Goal: Task Accomplishment & Management: Complete application form

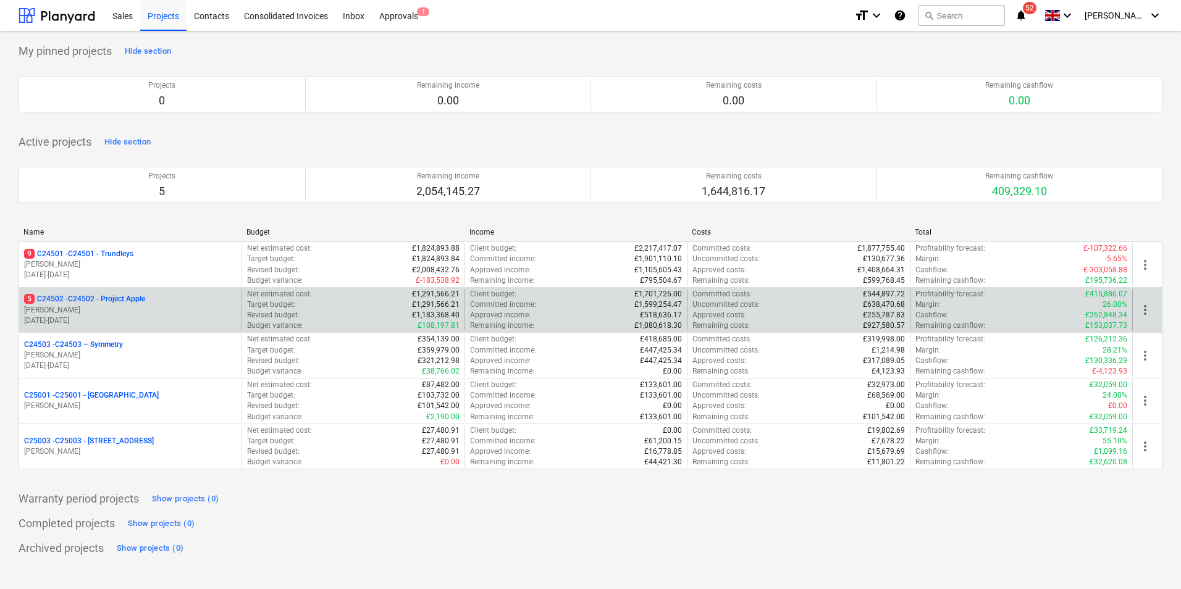
click at [109, 300] on p "5 C24502 - C24502 - Project Apple" at bounding box center [84, 299] width 121 height 10
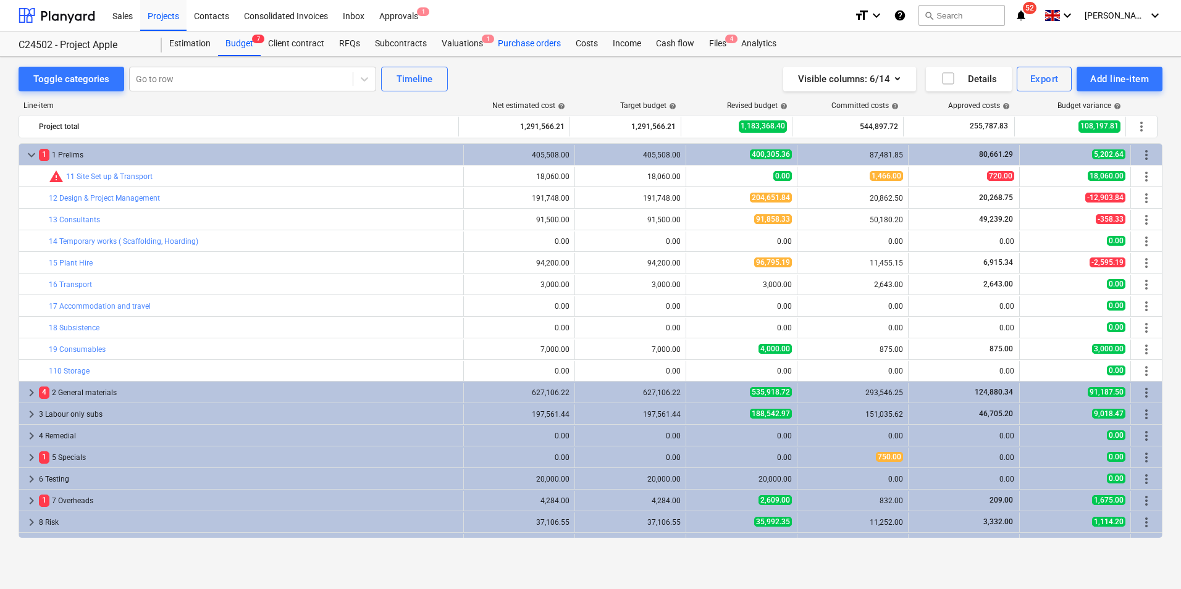
click at [515, 42] on div "Purchase orders" at bounding box center [529, 43] width 78 height 25
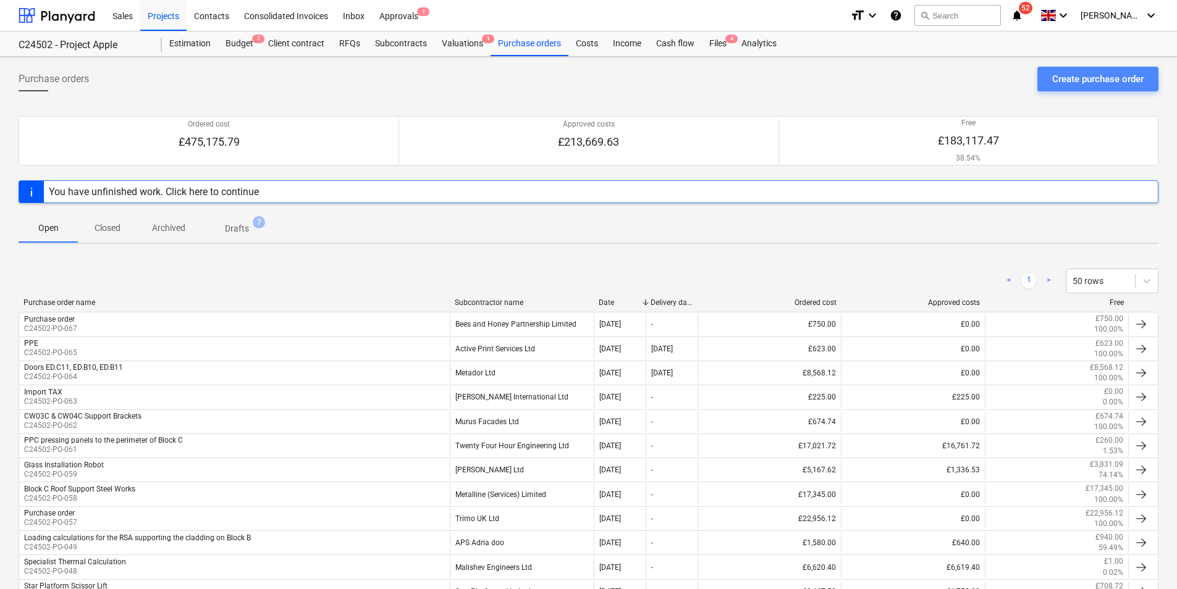
click at [1094, 82] on div "Create purchase order" at bounding box center [1097, 79] width 91 height 16
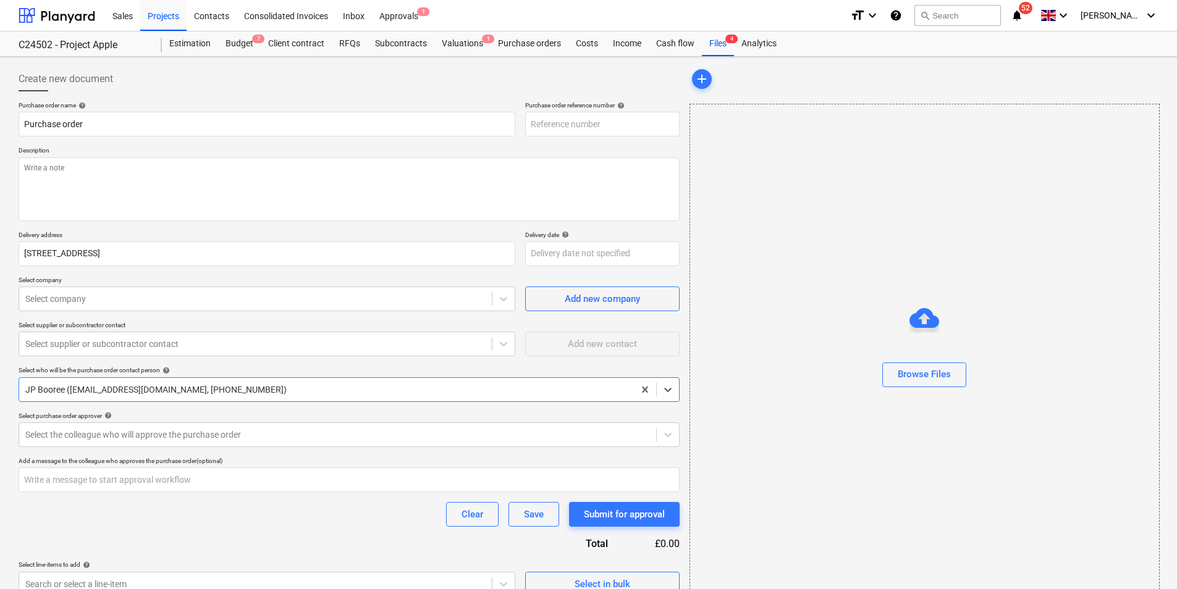
type textarea "x"
type input "C24502-PO-068"
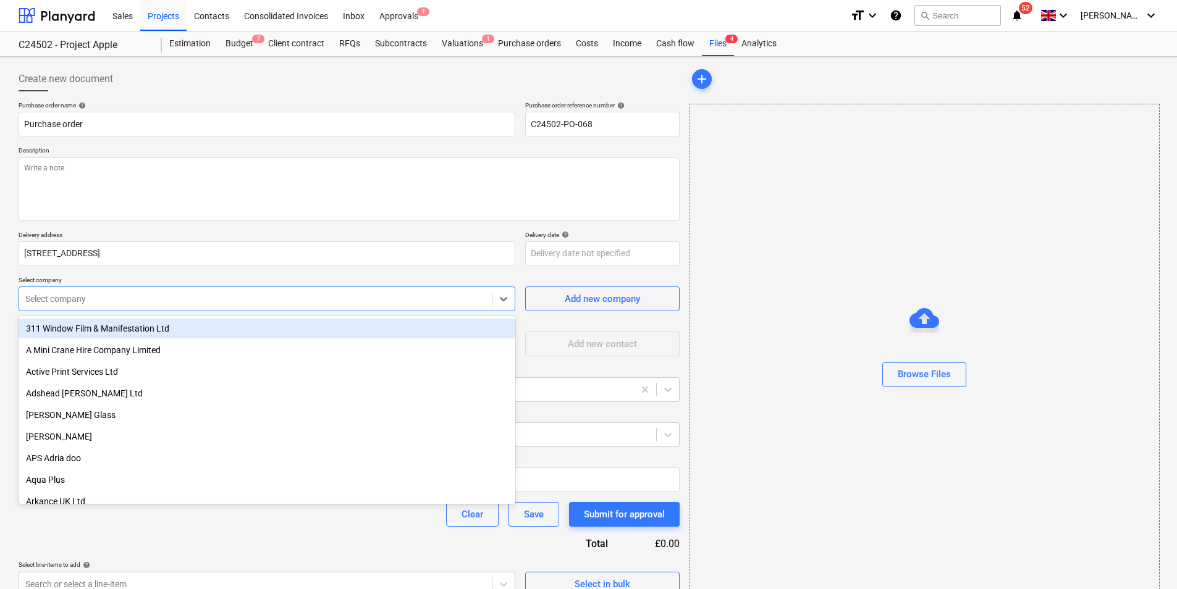
click at [104, 300] on div at bounding box center [255, 299] width 460 height 12
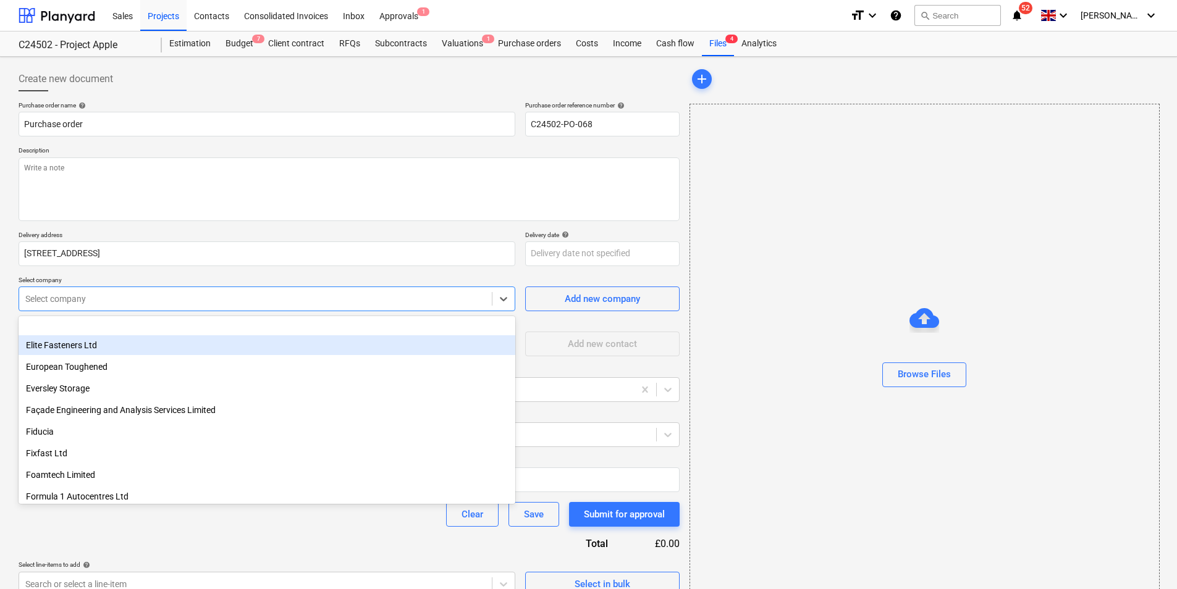
scroll to position [679, 0]
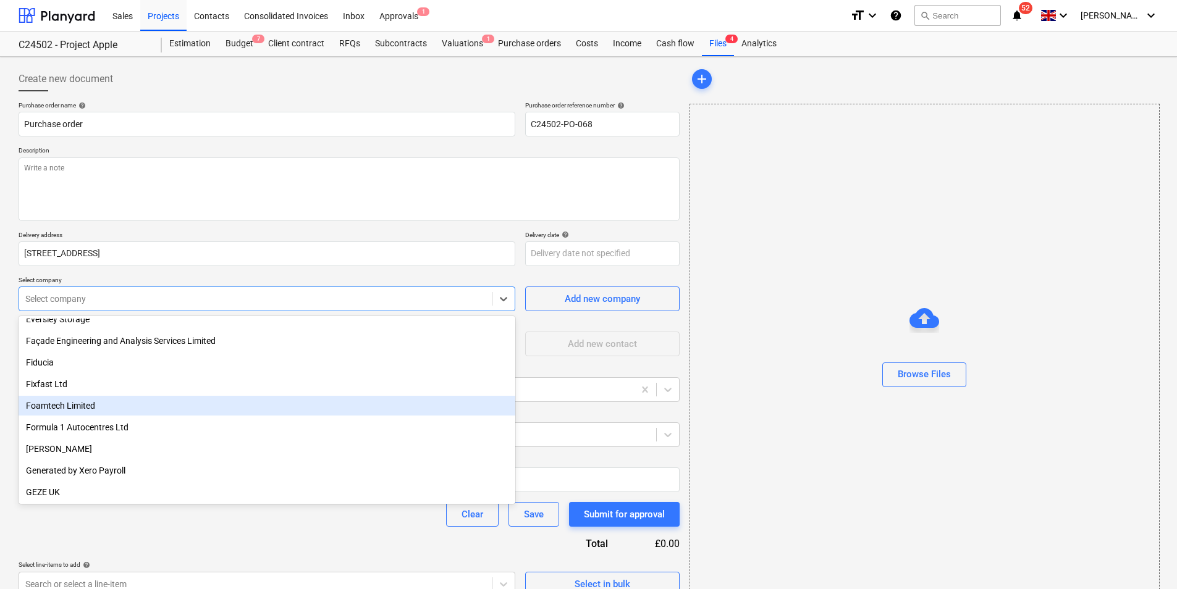
click at [82, 407] on div "Foamtech Limited" at bounding box center [267, 406] width 497 height 20
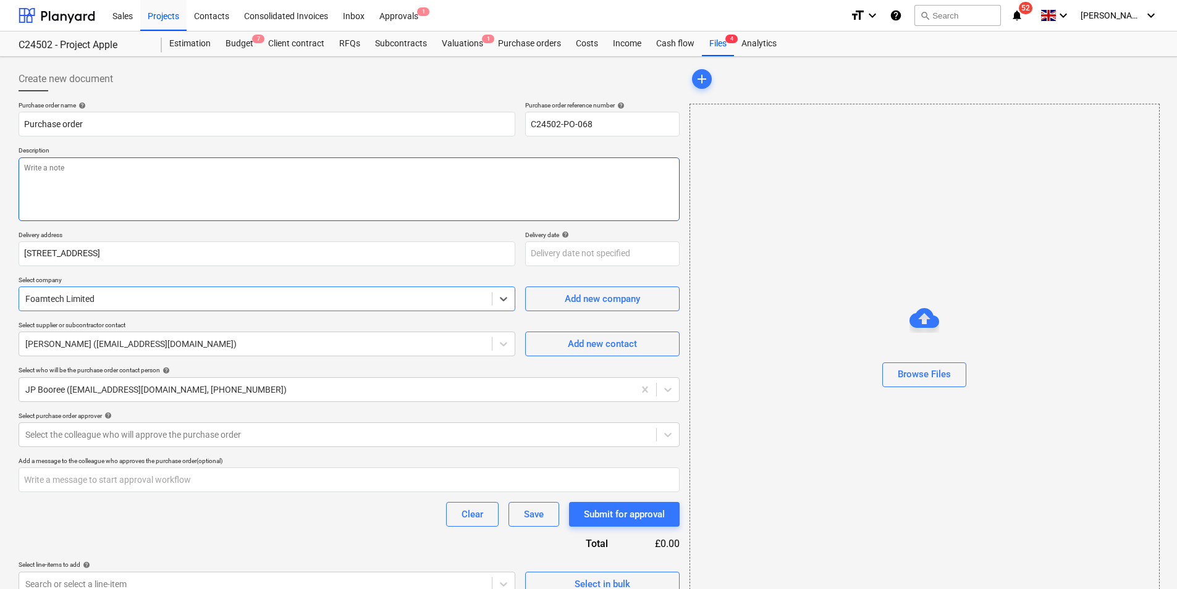
click at [72, 172] on textarea at bounding box center [349, 189] width 661 height 64
type textarea "x"
type textarea "B"
type textarea "x"
type textarea "Bl"
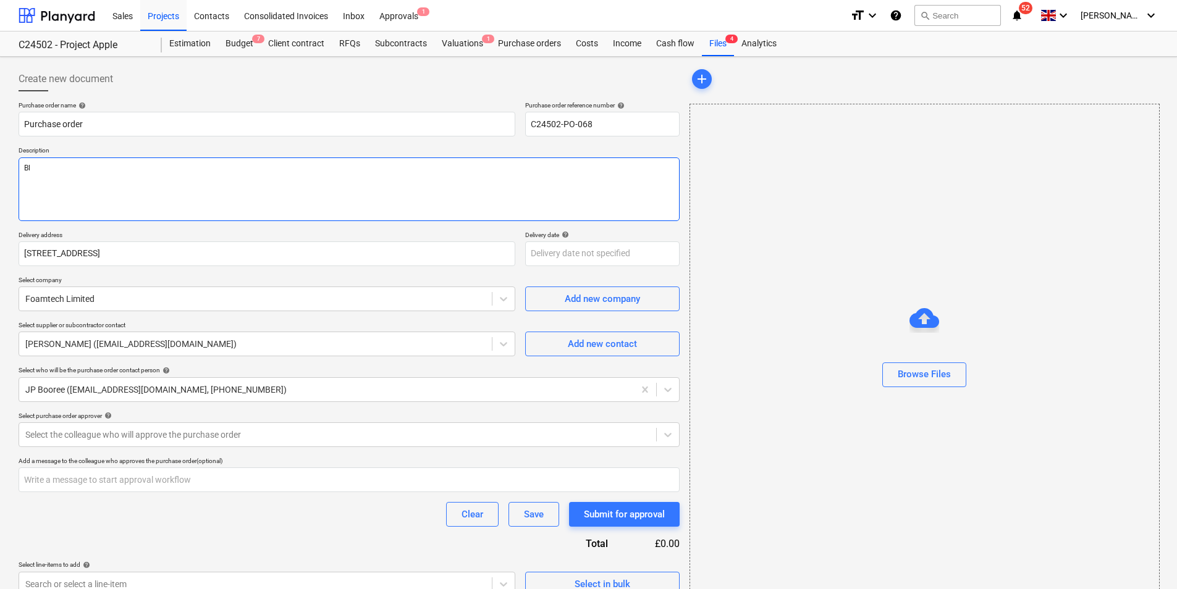
type textarea "x"
type textarea "Blo"
type textarea "x"
type textarea "Bloc"
type textarea "x"
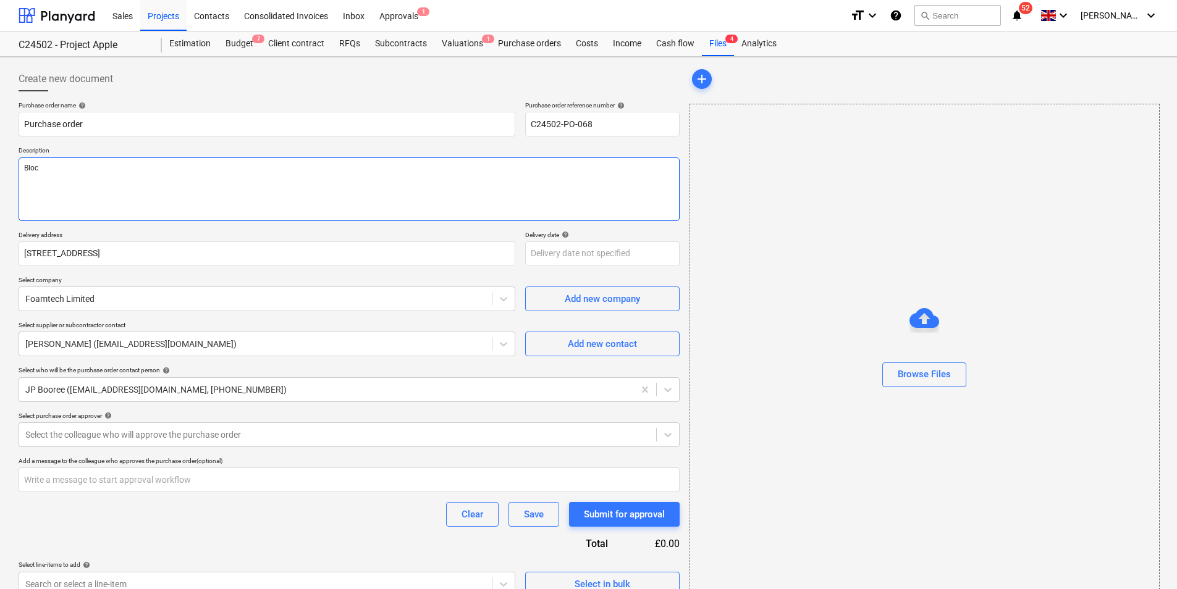
type textarea "Block"
type textarea "x"
type textarea "Block"
type textarea "x"
type textarea "Block C"
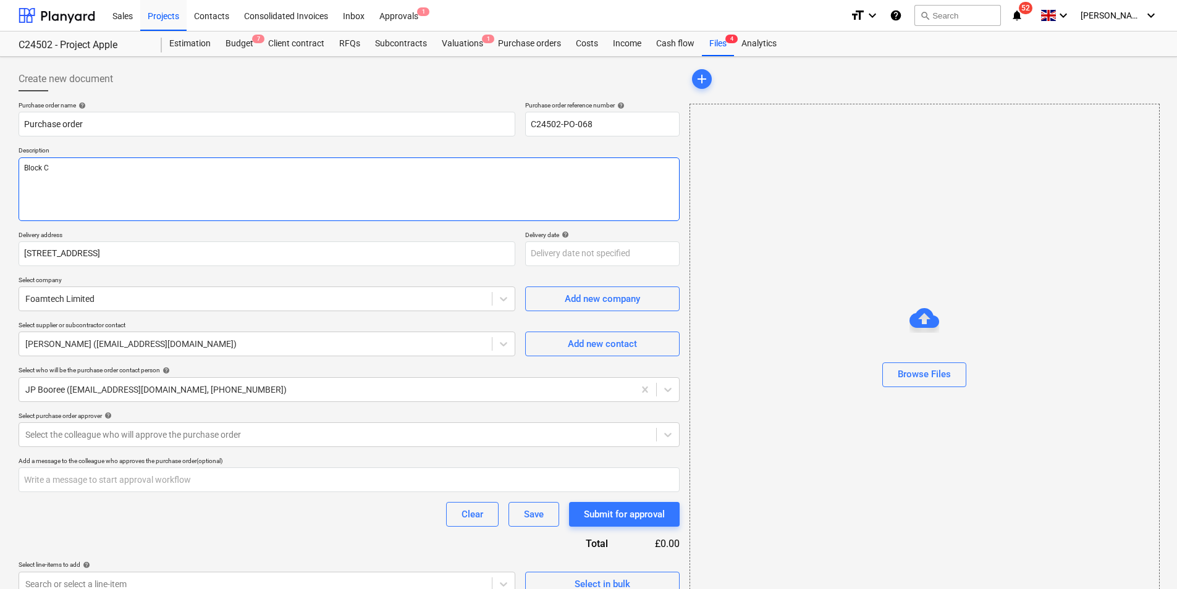
type textarea "x"
type textarea "Block C"
type textarea "x"
type textarea "Block C I"
type textarea "x"
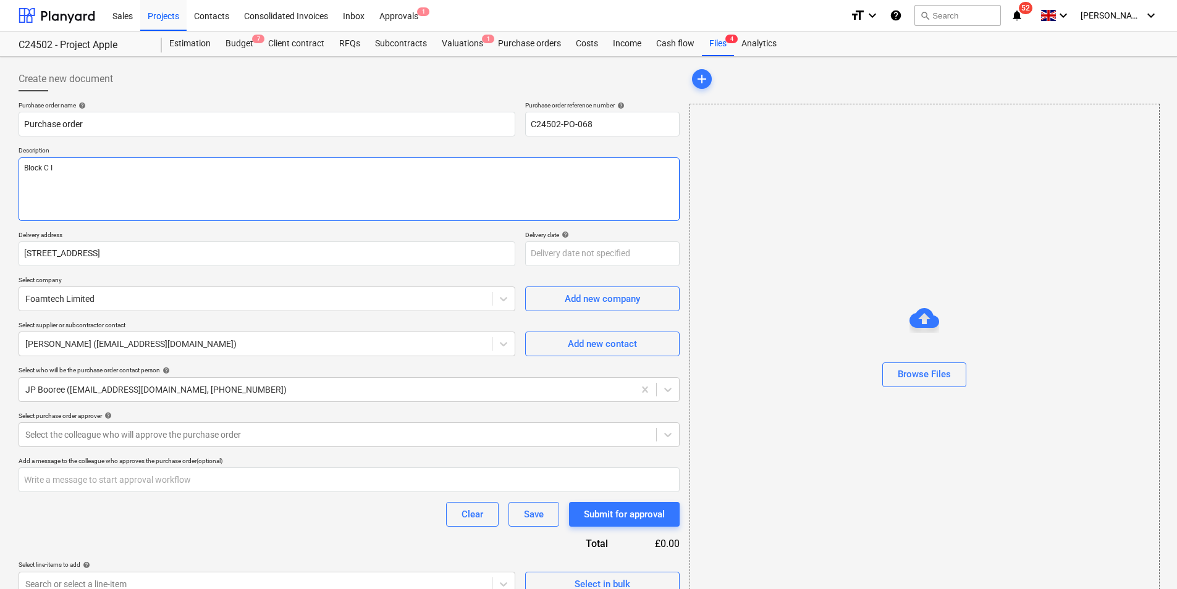
type textarea "Block C In"
type textarea "x"
type textarea "Block C Ins"
type textarea "x"
type textarea "Block C Insu"
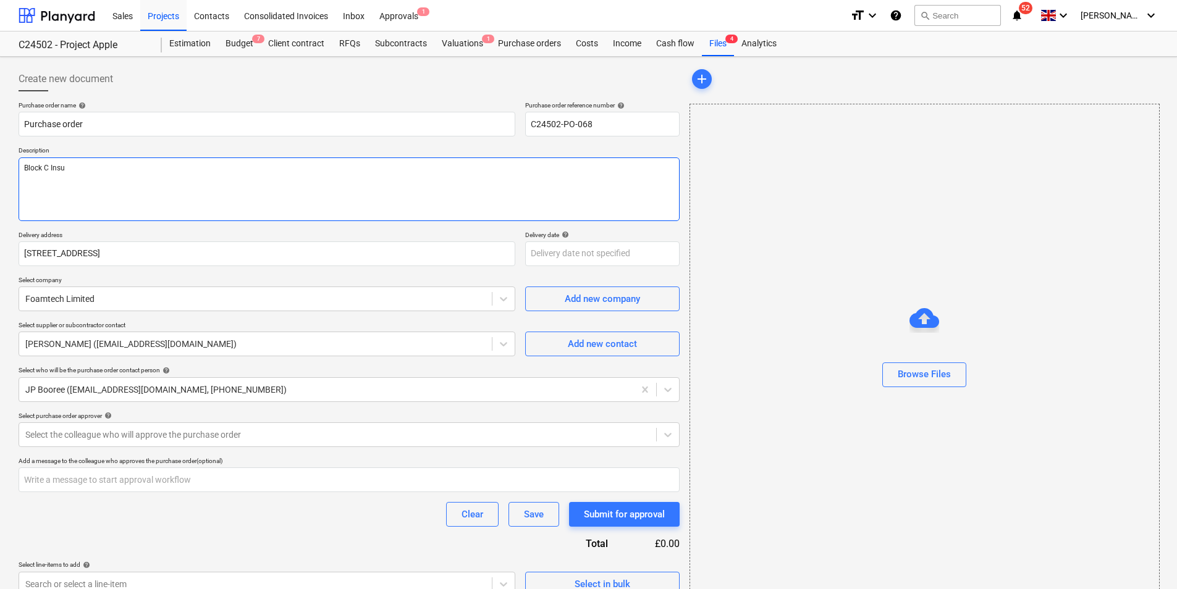
type textarea "x"
type textarea "Block C Insul"
type textarea "x"
type textarea "Block C [MEDICAL_DATA]"
type textarea "x"
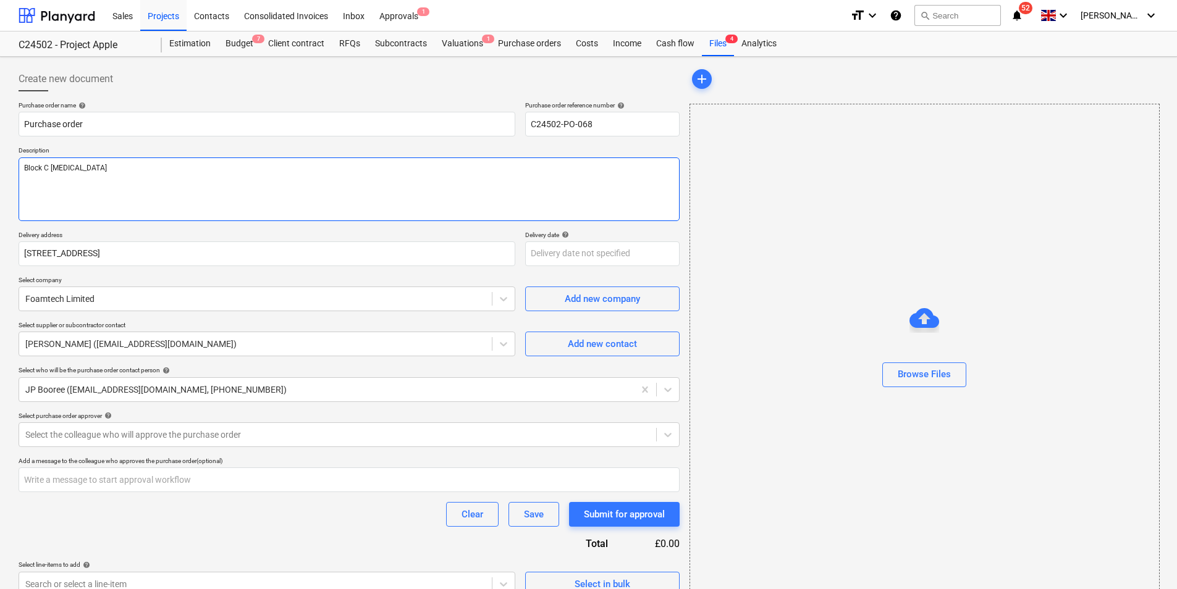
type textarea "Block C Insulat"
type textarea "x"
type textarea "Block C Insulati"
type textarea "x"
type textarea "Block C Insulatio"
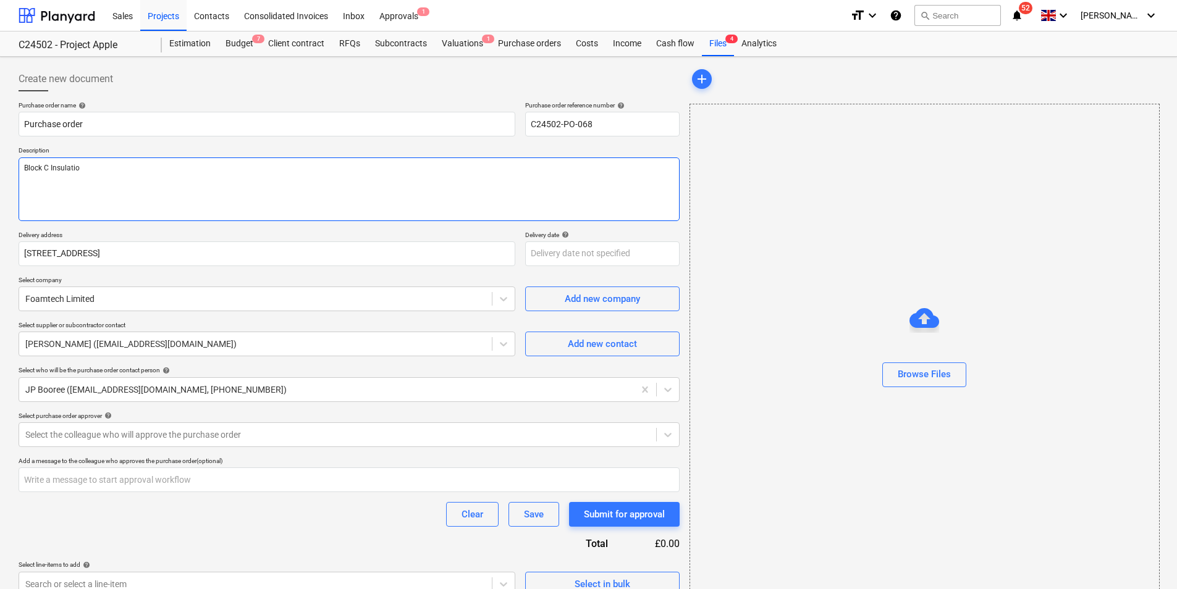
type textarea "x"
type textarea "Block C Insulation"
type textarea "x"
type textarea "Block C Insulation"
type textarea "x"
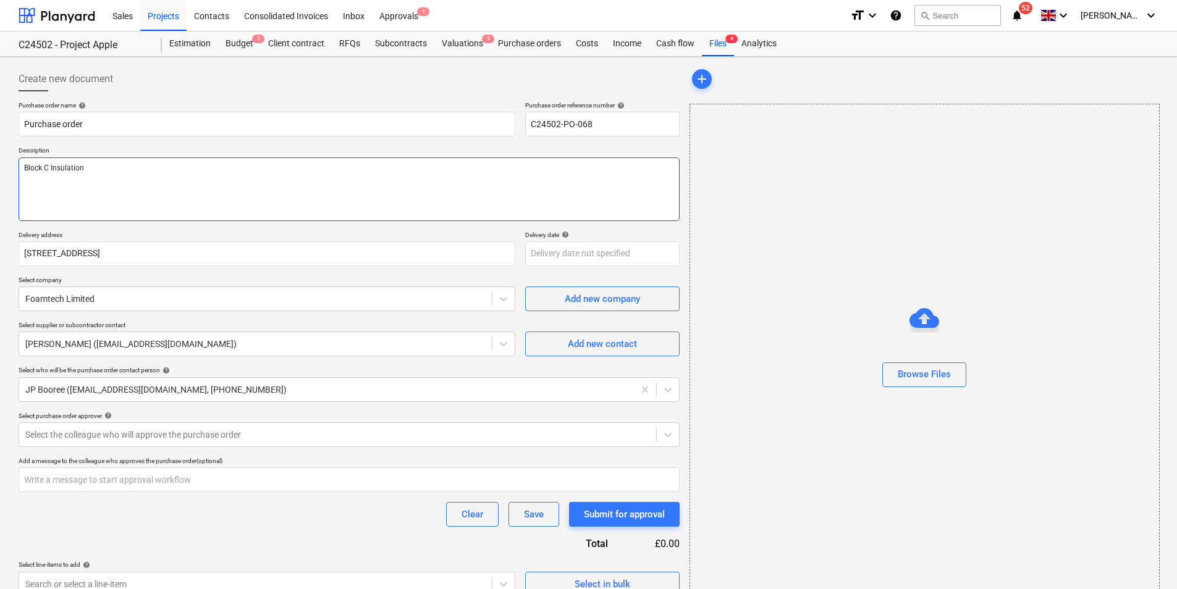
type textarea "Block C Insulation m"
type textarea "x"
type textarea "Block C Insulation ma"
type textarea "x"
type textarea "Block C Insulation mat"
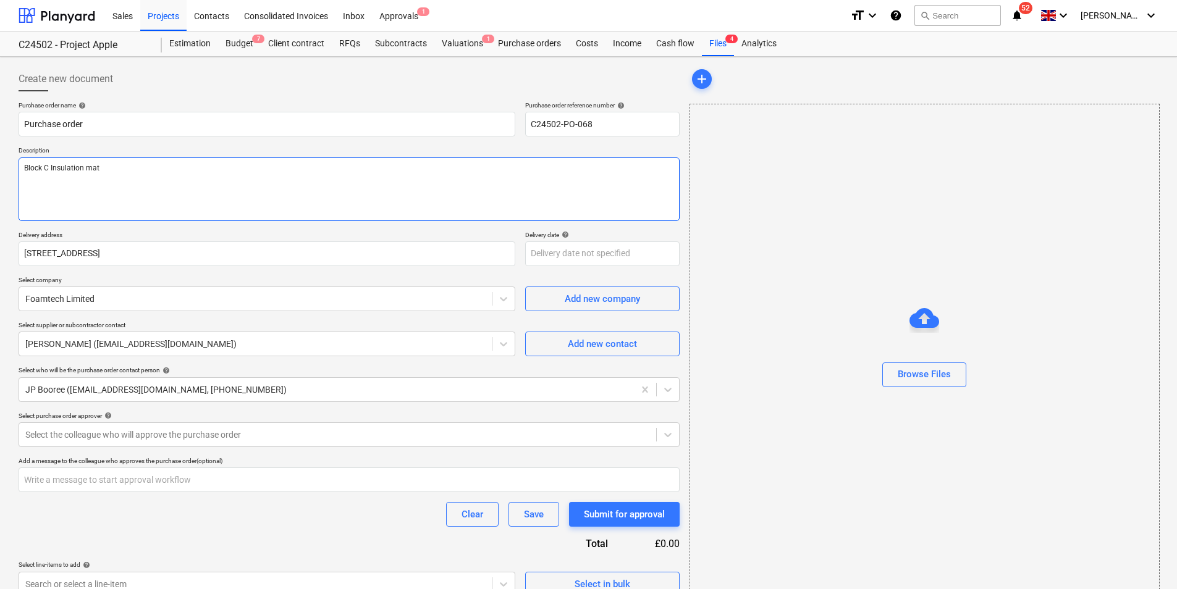
type textarea "x"
type textarea "Block C Insulation mate"
type textarea "x"
type textarea "Block C Insulation mater"
type textarea "x"
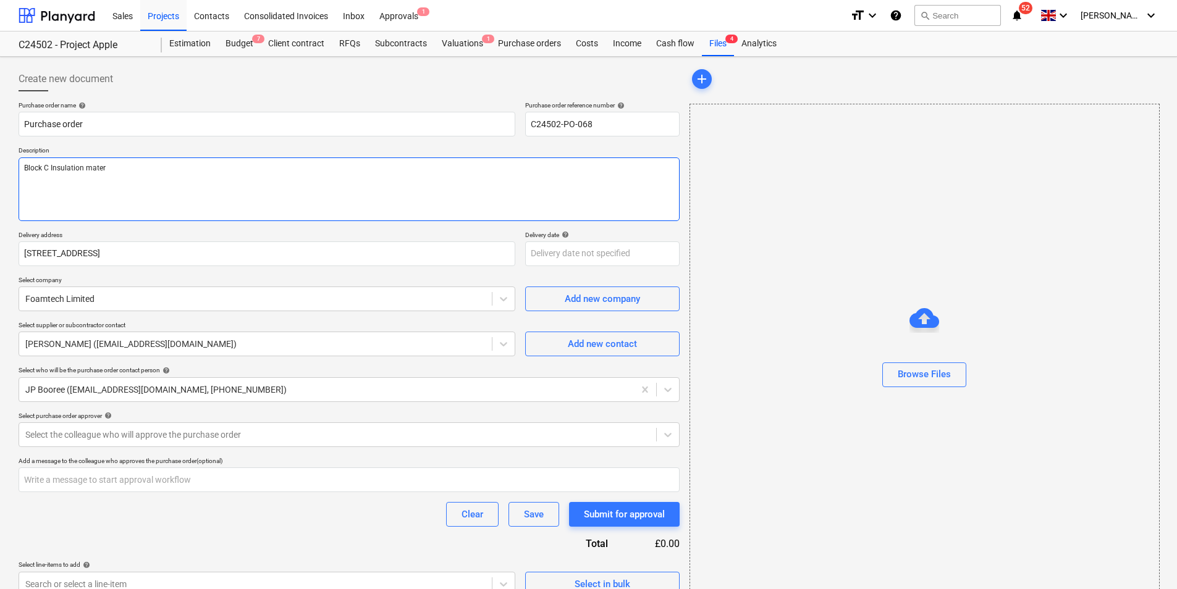
type textarea "Block C Insulation materi"
type textarea "x"
type textarea "Block C Insulation materia"
type textarea "x"
type textarea "Block C Insulation material"
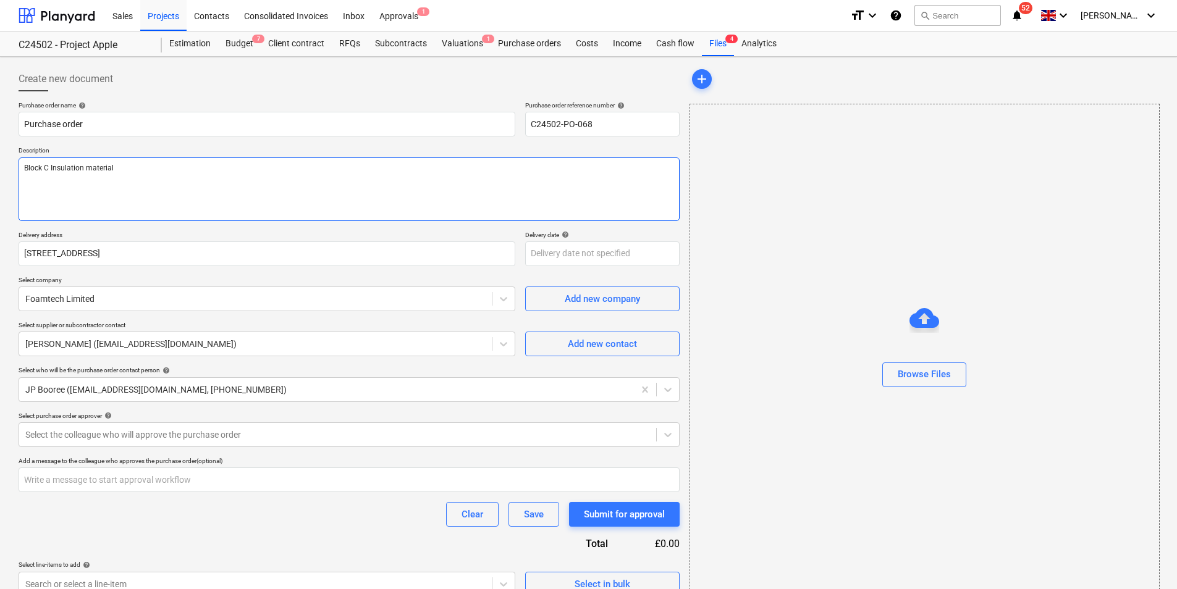
type textarea "x"
type textarea "Block C Insulation materials"
drag, startPoint x: 120, startPoint y: 168, endPoint x: 17, endPoint y: 166, distance: 102.5
click at [17, 166] on div "Create new document Purchase order name help Purchase order Purchase order refe…" at bounding box center [349, 332] width 671 height 540
type textarea "x"
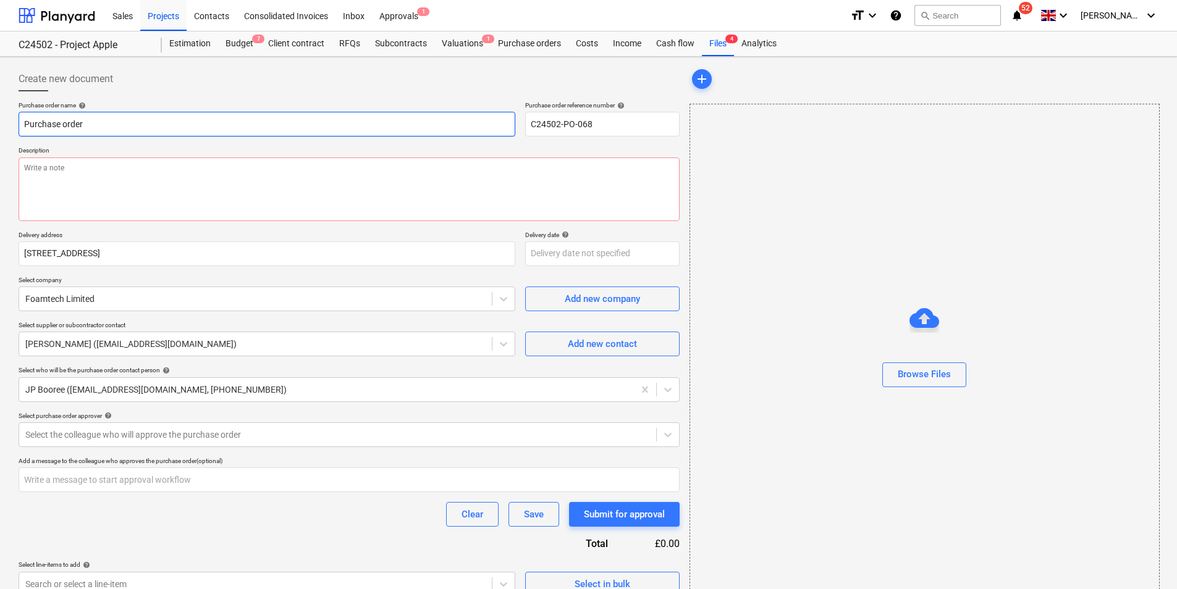
click at [52, 119] on input "Purchase order" at bounding box center [267, 124] width 497 height 25
paste input "Block C Insulation materials"
type textarea "x"
type input "PurchaBlock C Insulation materialsse order"
drag, startPoint x: 51, startPoint y: 123, endPoint x: 16, endPoint y: 123, distance: 34.6
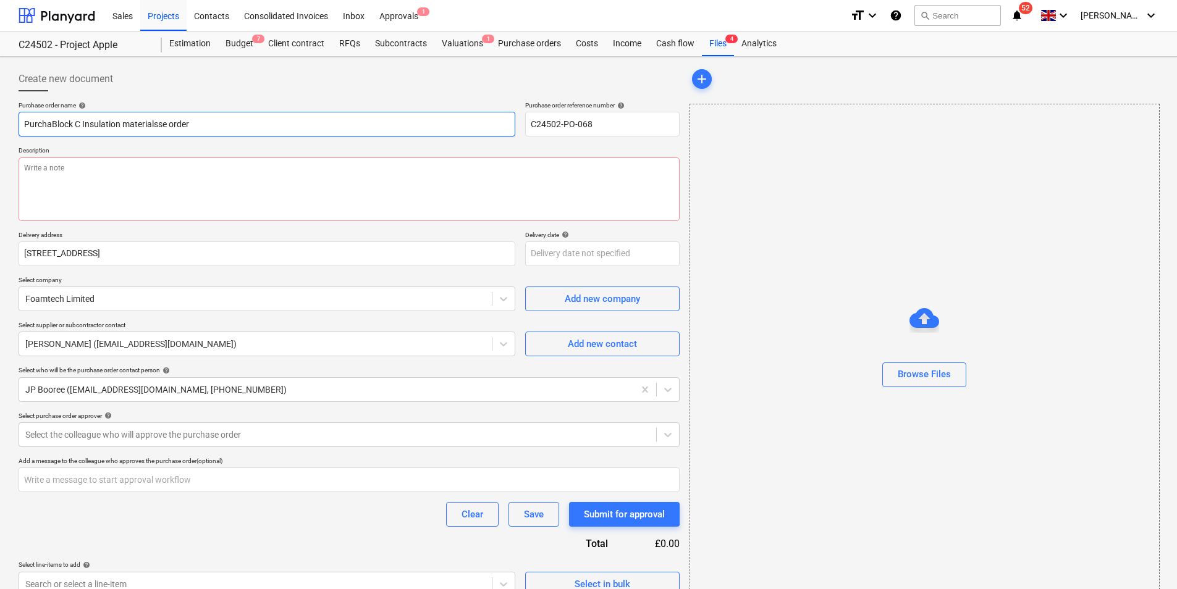
click at [16, 123] on div "Create new document Purchase order name help PurchaBlock C Insulation materials…" at bounding box center [349, 332] width 671 height 540
type textarea "x"
type input "Block C Insulation materialsse order"
drag, startPoint x: 54, startPoint y: 124, endPoint x: 56, endPoint y: 145, distance: 21.1
click at [54, 125] on input "Block C Insulation materialsse order" at bounding box center [267, 124] width 497 height 25
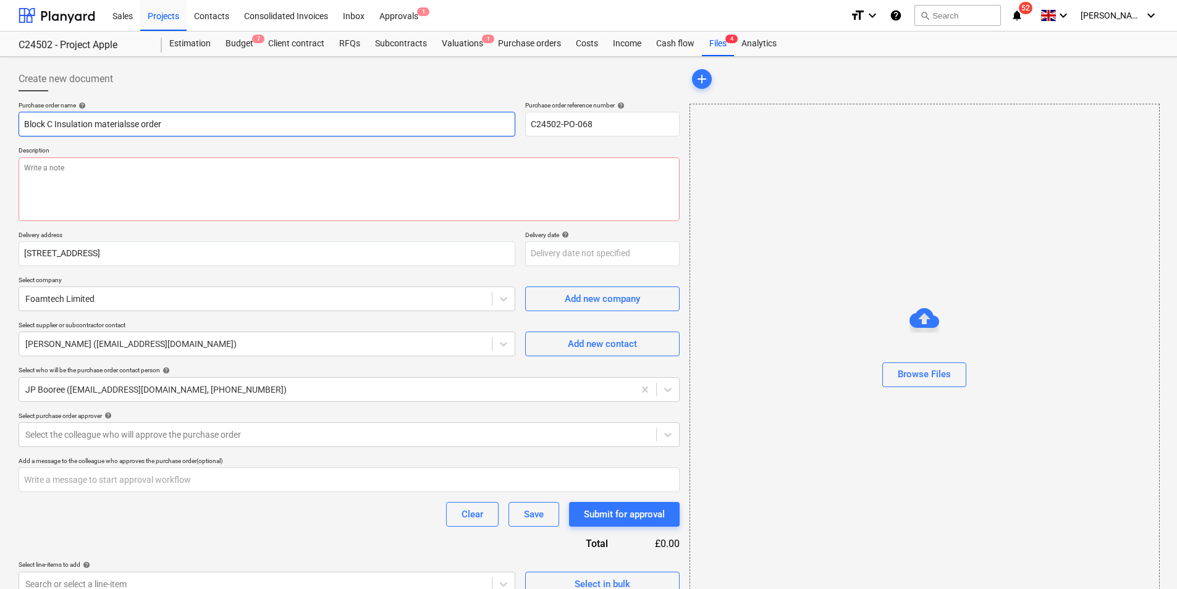
type textarea "x"
type input "Block C rInsulation materialsse order"
type textarea "x"
type input "Block C roInsulation materialsse order"
type textarea "x"
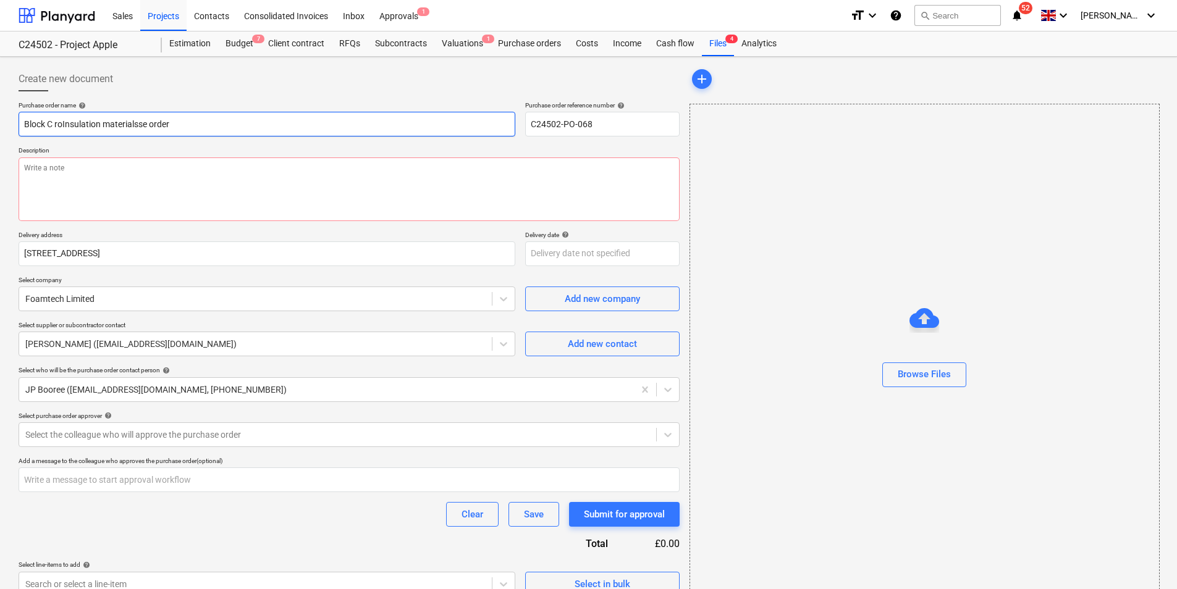
type input "Block C rooInsulation materialsse order"
type textarea "x"
type input "Block C roofInsulation materialsse order"
type textarea "x"
type input "Block C roof Insulation materialsse order"
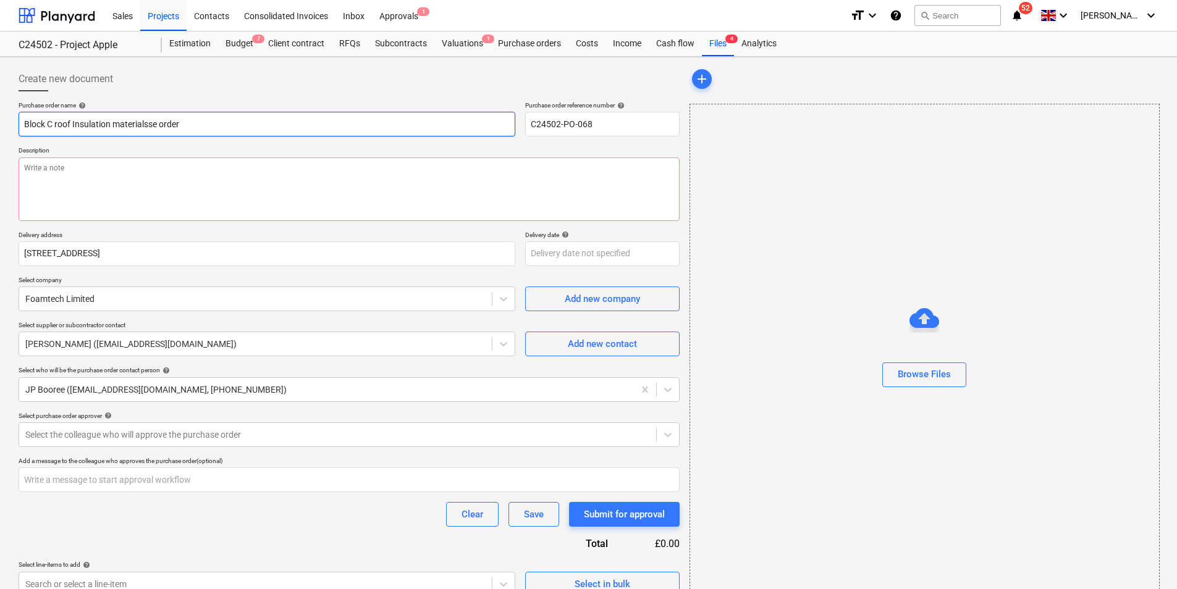
drag, startPoint x: 175, startPoint y: 124, endPoint x: 151, endPoint y: 128, distance: 24.4
click at [151, 128] on input "Block C roof Insulation materialsse order" at bounding box center [267, 124] width 497 height 25
type textarea "x"
type input "Block C roof Insulation materials"
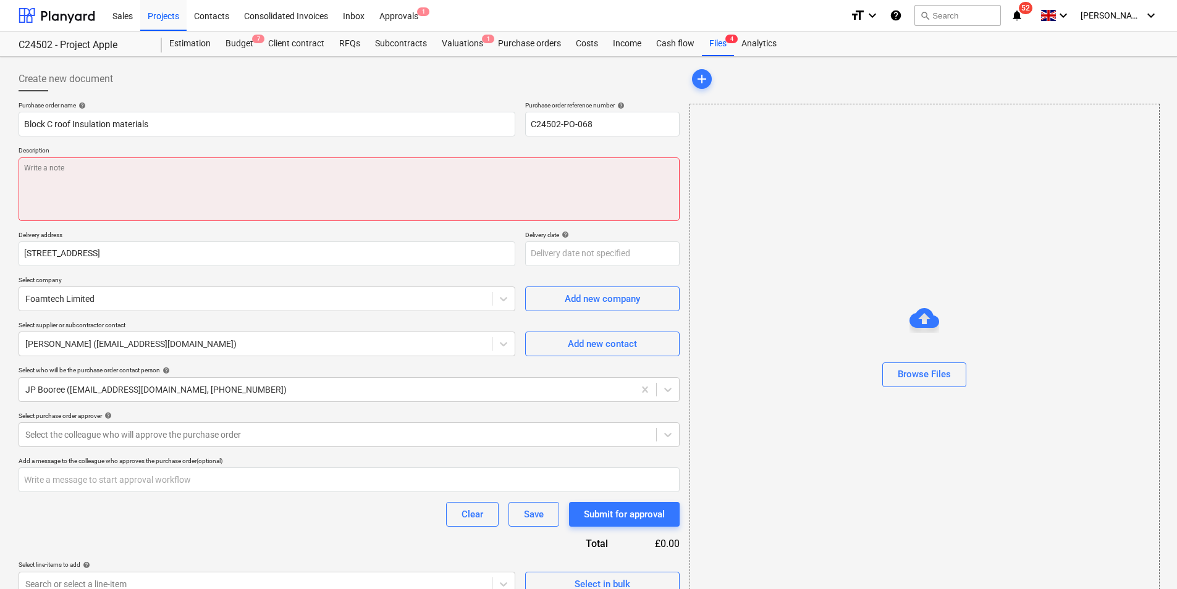
click at [40, 168] on textarea at bounding box center [349, 189] width 661 height 64
paste textarea "2 x £72.00 for RW3 10 x £88.96 for THERM 413 Haulage @ £200"
type textarea "x"
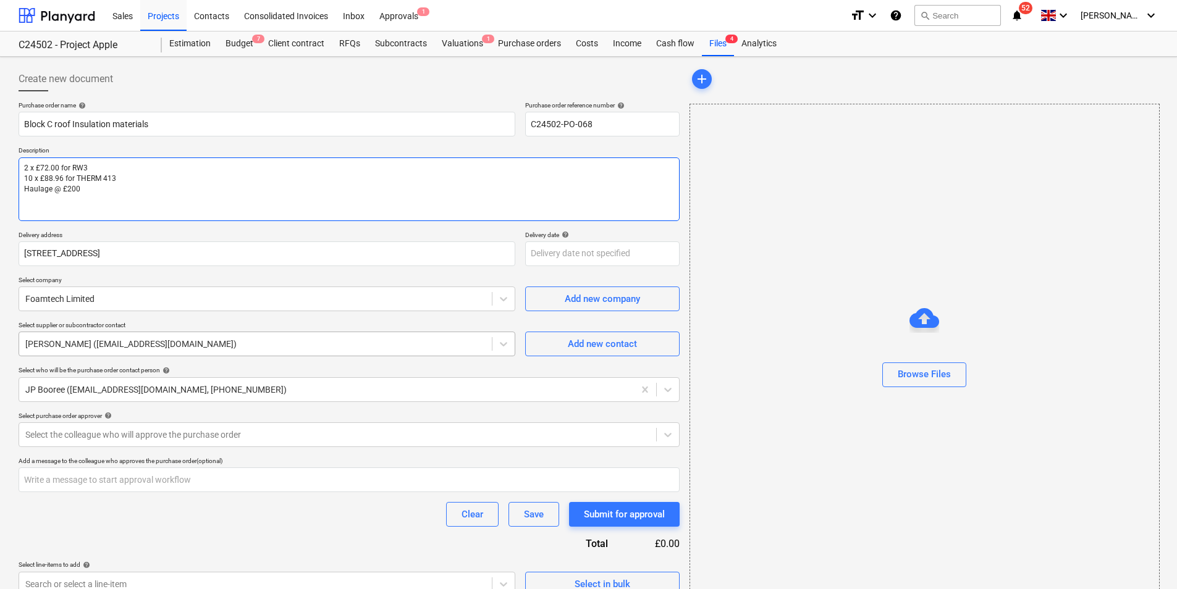
type textarea "2 x £72.00 for RW3 10 x £88.96 for THERM 413 Haulage @ £200"
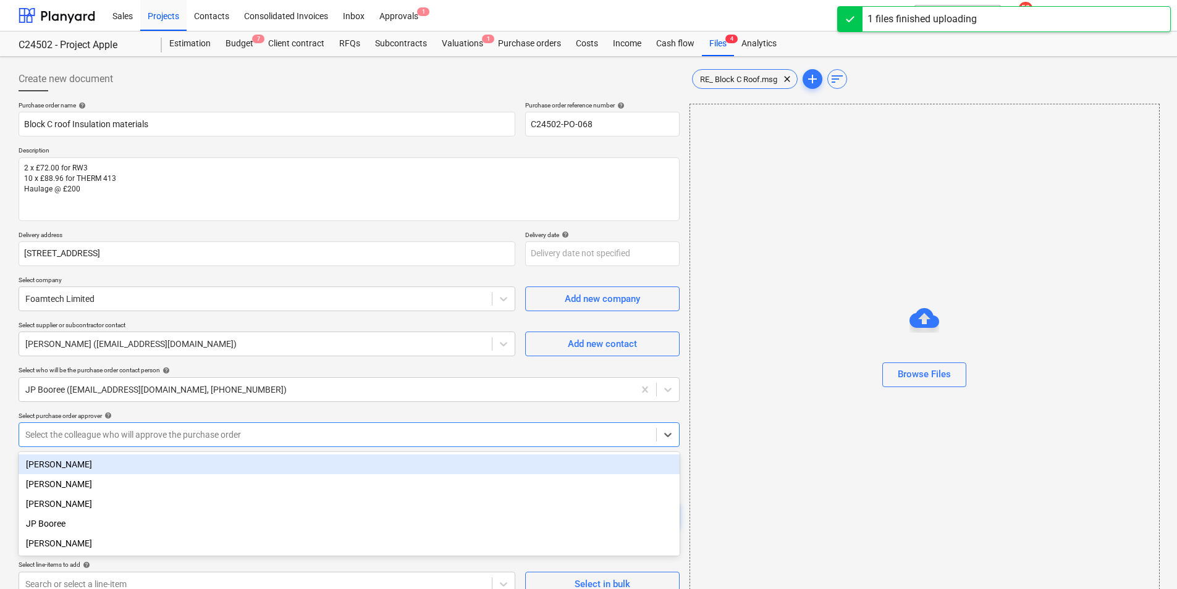
click at [117, 433] on div at bounding box center [337, 435] width 624 height 12
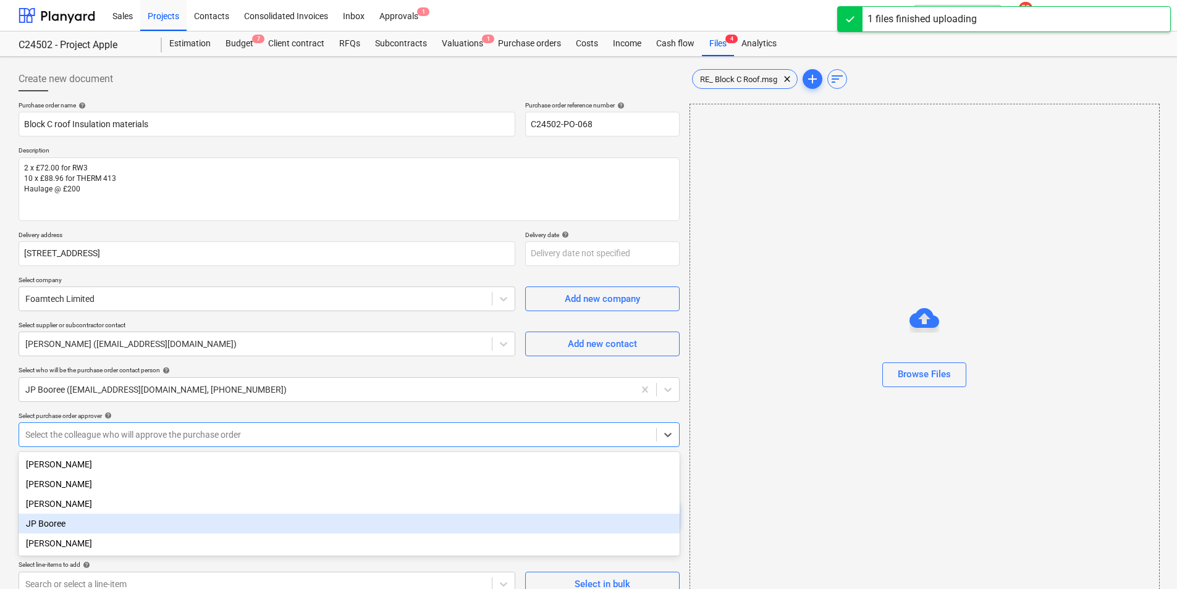
click at [47, 528] on div "JP Booree" at bounding box center [349, 524] width 661 height 20
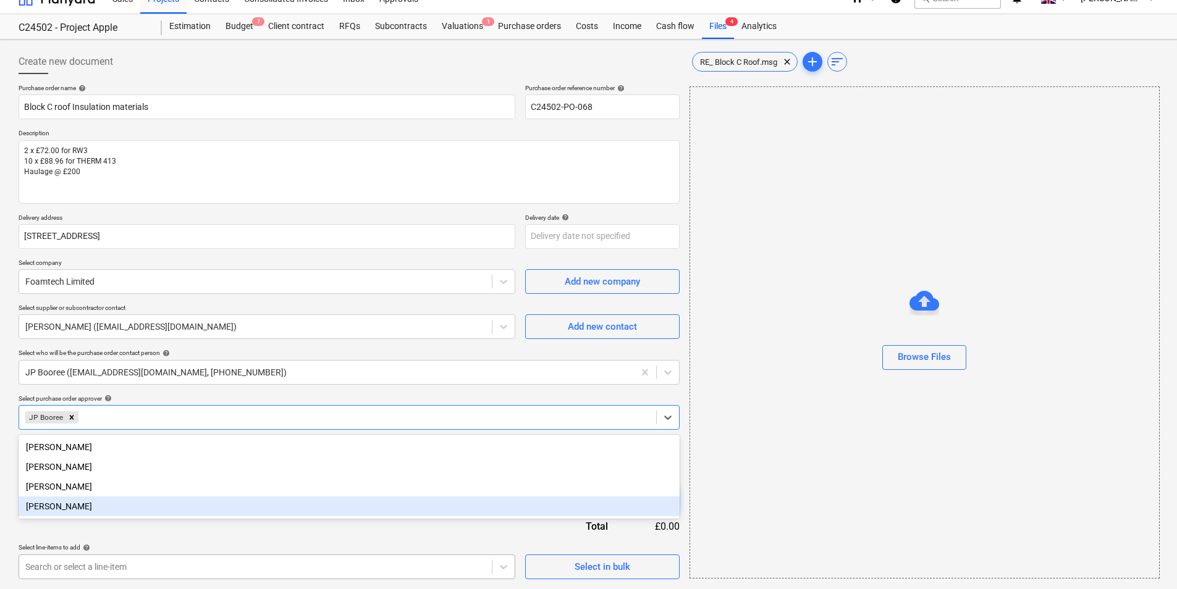
scroll to position [200, 0]
click at [136, 562] on body "Sales Projects Contacts Consolidated Invoices Inbox Approvals 1 format_size key…" at bounding box center [588, 277] width 1177 height 589
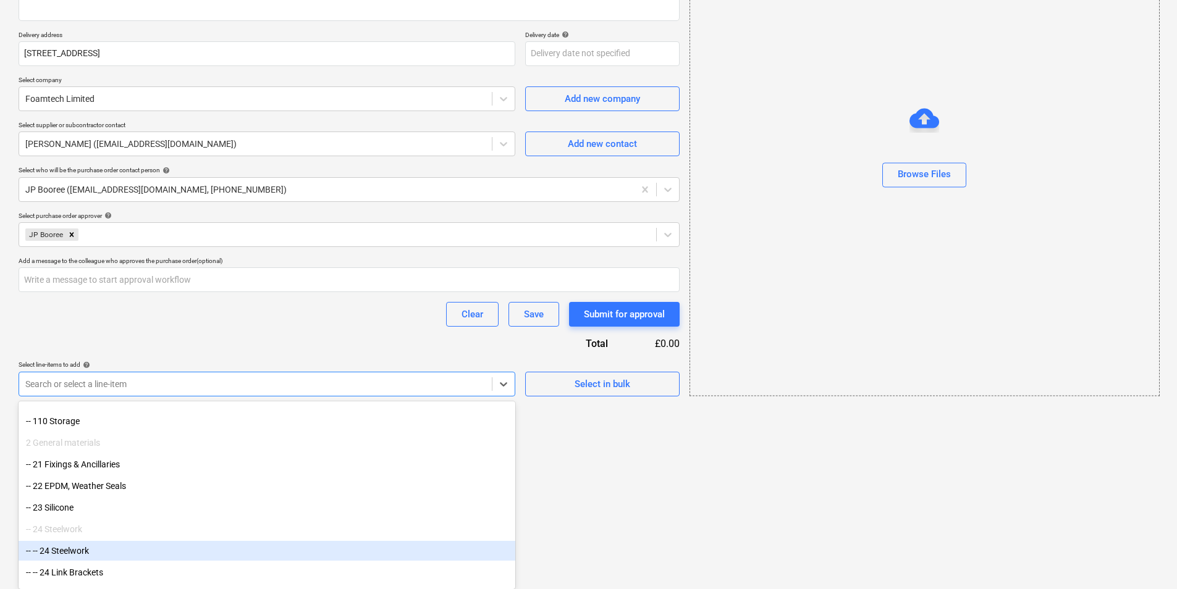
scroll to position [253, 0]
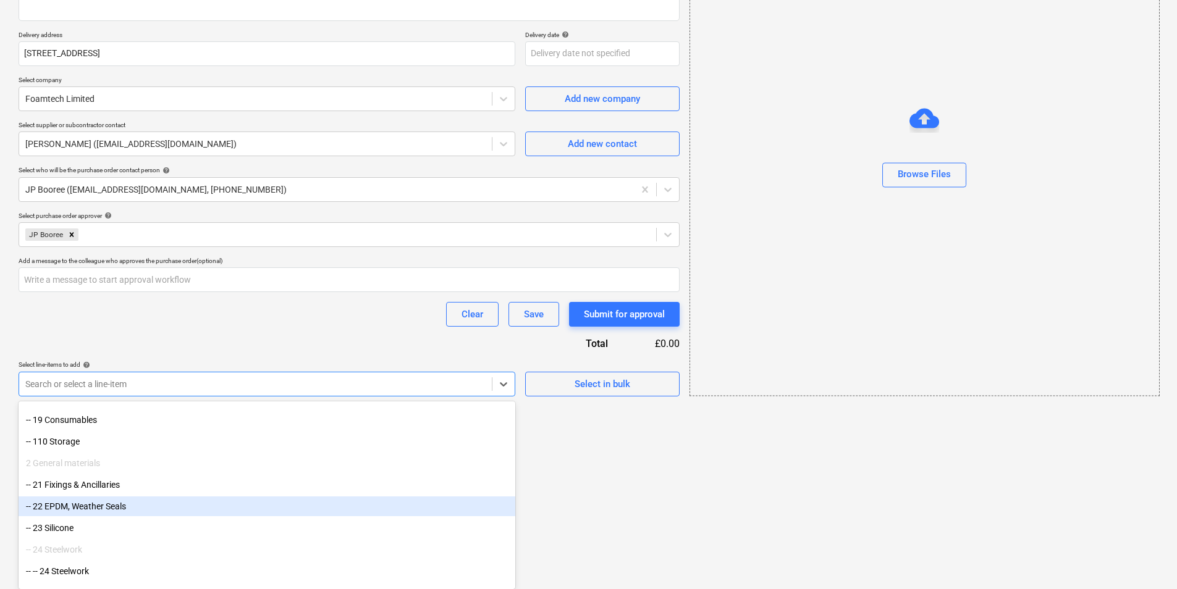
click at [91, 503] on div "-- 22 EPDM, Weather Seals" at bounding box center [267, 507] width 497 height 20
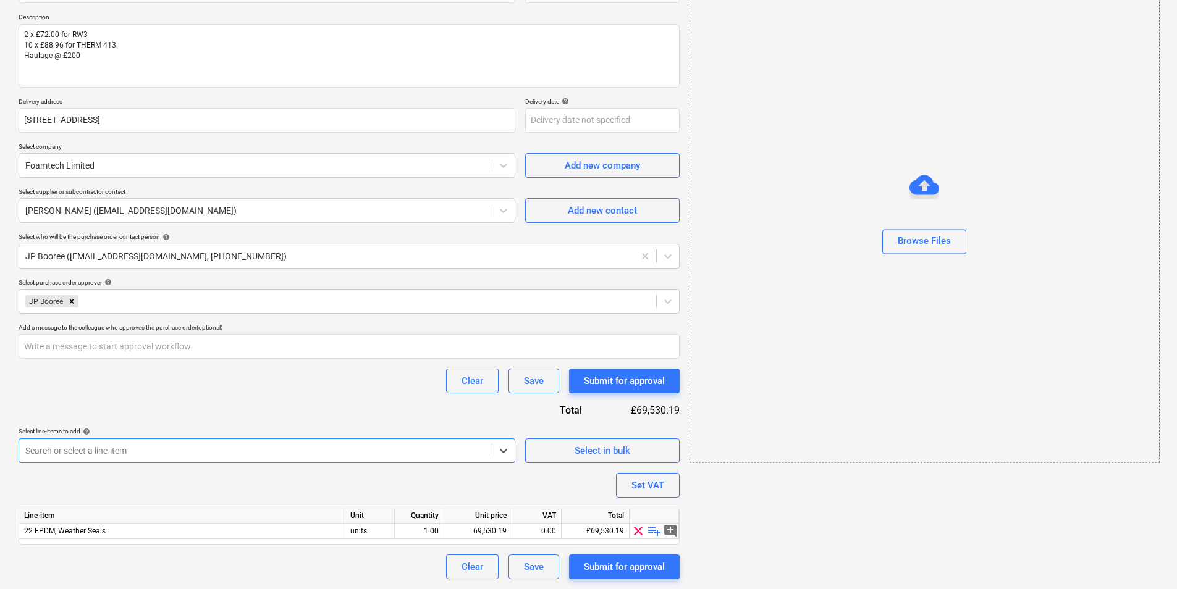
scroll to position [133, 0]
type textarea "x"
click at [500, 535] on div "69,530.19" at bounding box center [477, 531] width 57 height 15
type input "1233.6"
click at [318, 392] on div "Clear Save Submit for approval" at bounding box center [349, 381] width 661 height 25
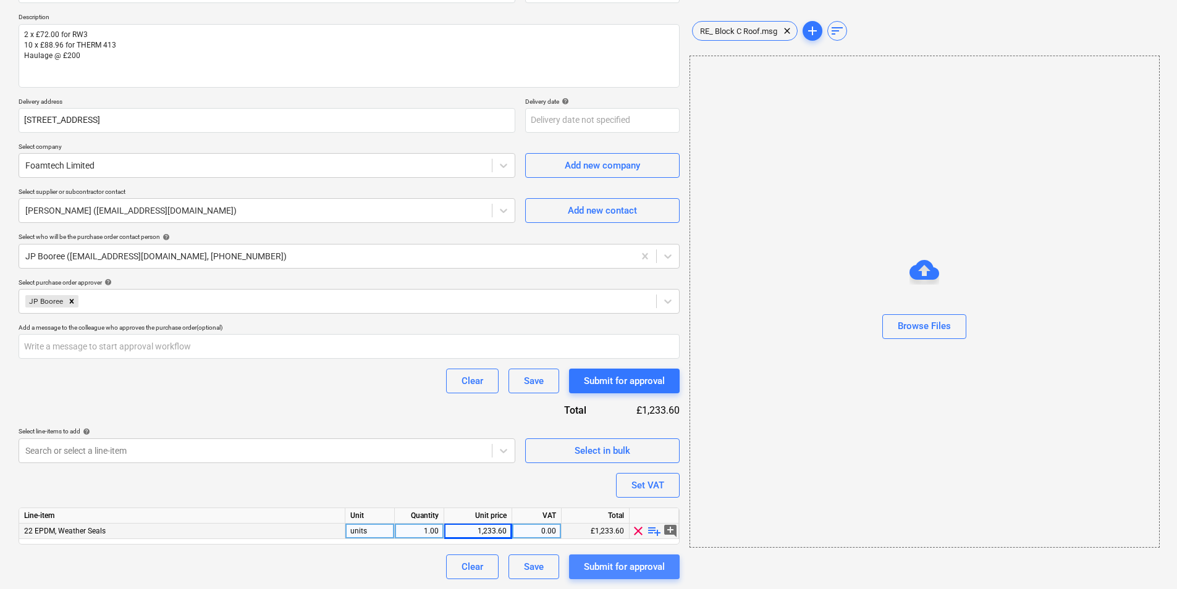
click at [611, 563] on div "Submit for approval" at bounding box center [624, 567] width 81 height 16
type textarea "x"
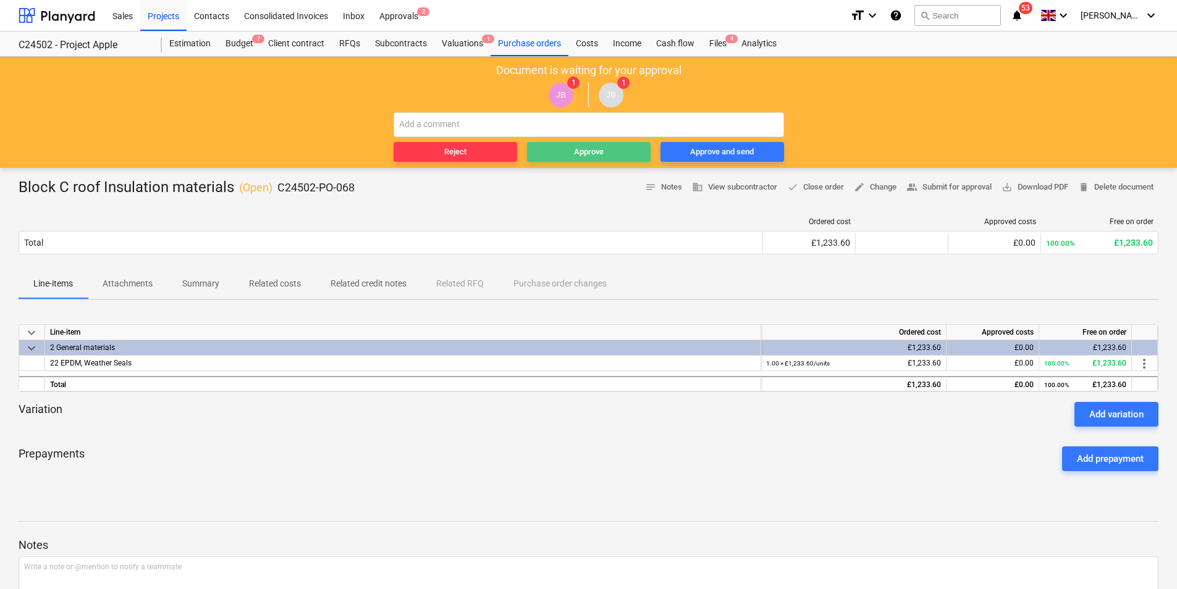
click at [579, 149] on div "Approve" at bounding box center [589, 152] width 30 height 14
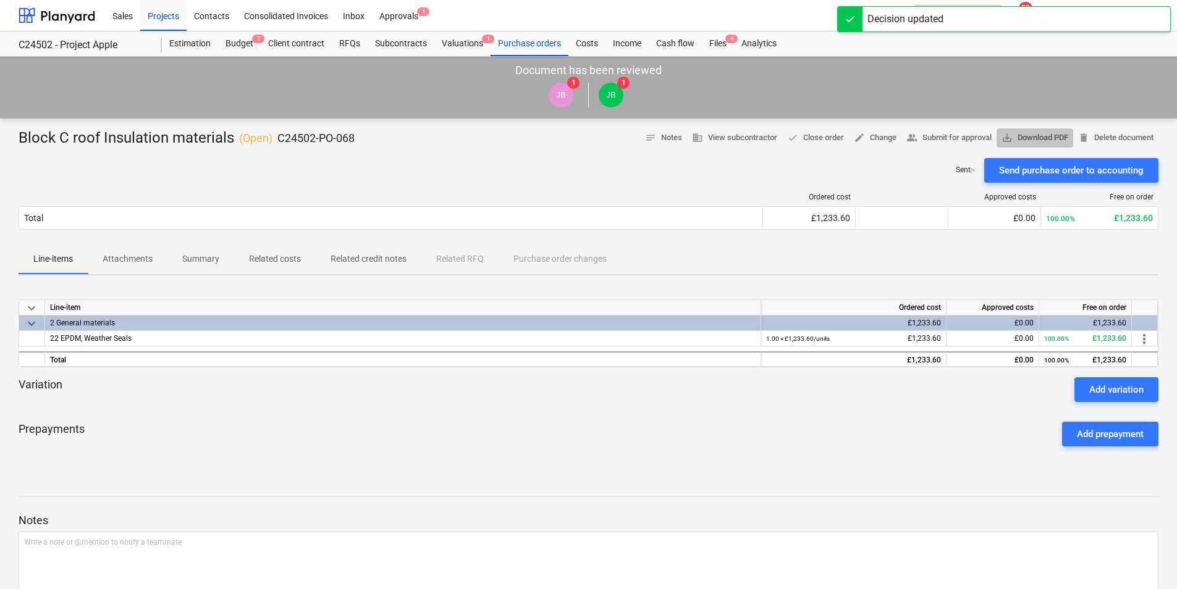
click at [1026, 136] on span "save_alt Download PDF" at bounding box center [1034, 138] width 67 height 14
